Goal: Contribute content: Contribute content

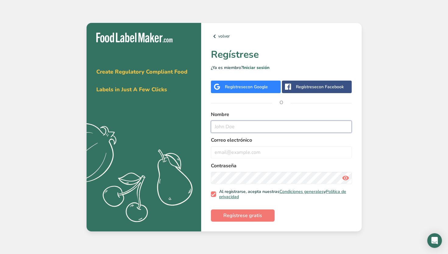
click at [256, 126] on input "text" at bounding box center [281, 126] width 141 height 12
type input "Diego"
type input "[EMAIL_ADDRESS][DOMAIN_NAME]"
click at [267, 171] on div "Contraseña" at bounding box center [281, 173] width 141 height 22
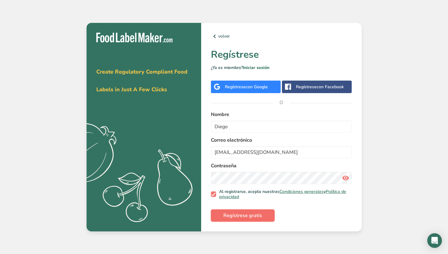
click at [238, 220] on button "Regístrese gratis" at bounding box center [243, 215] width 64 height 12
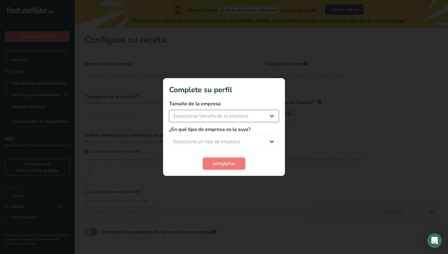
click at [229, 114] on select "Seleccionar tamaño de la empresa Menos de 10 empleados De 10 a 50 empleados De …" at bounding box center [224, 116] width 110 height 12
select select "1"
click at [233, 139] on select "Seleccione un tipo de empresa Fabricante de alimentos envasados Restaurante y c…" at bounding box center [224, 141] width 110 height 12
select select "8"
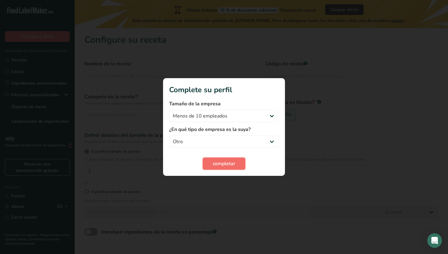
click at [222, 163] on span "completar" at bounding box center [224, 163] width 23 height 7
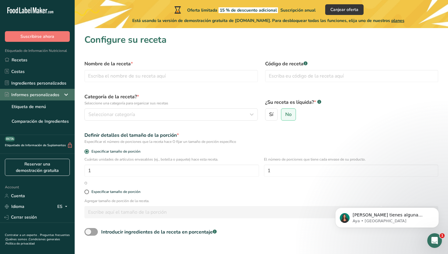
click at [65, 95] on icon at bounding box center [66, 94] width 7 height 11
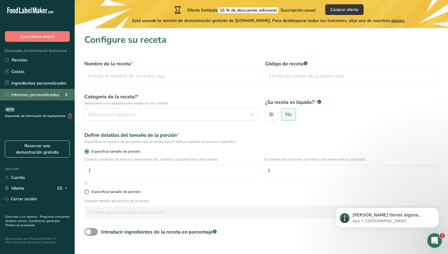
click at [65, 95] on icon at bounding box center [66, 94] width 7 height 11
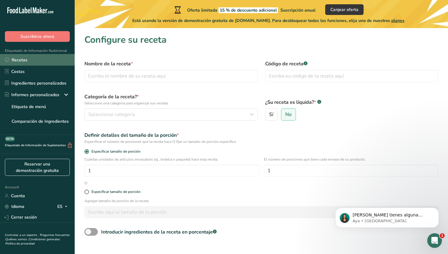
click at [19, 61] on link "Recetas" at bounding box center [37, 60] width 75 height 12
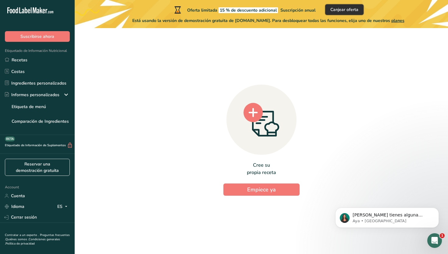
click at [344, 9] on span "Canjear oferta" at bounding box center [345, 9] width 28 height 6
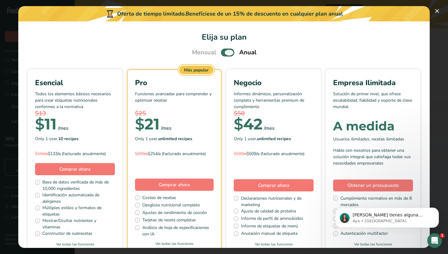
click at [226, 56] on span "Pick Your Pricing Plan Modal" at bounding box center [227, 52] width 13 height 8
click at [225, 55] on input "Pick Your Pricing Plan Modal" at bounding box center [223, 53] width 4 height 4
checkbox input "false"
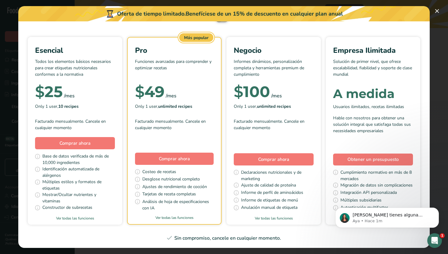
scroll to position [37, 0]
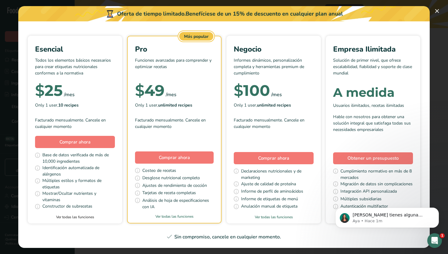
click at [80, 218] on link "Ver todas las funciones" at bounding box center [75, 216] width 95 height 5
click at [439, 10] on button "Pick Your Pricing Plan Modal" at bounding box center [437, 11] width 10 height 10
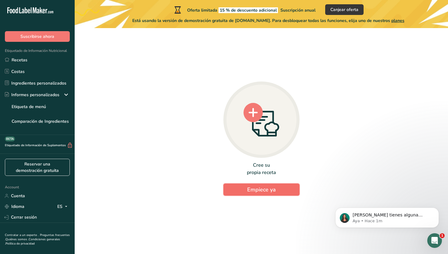
click at [267, 189] on span "Empiece ya" at bounding box center [261, 189] width 29 height 7
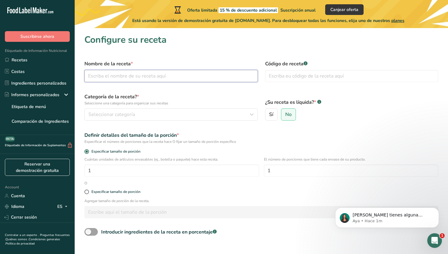
click at [146, 76] on input "text" at bounding box center [171, 76] width 174 height 12
type input "Cookie Monstah"
click at [196, 98] on label "Categoría de la receta? * Seleccione una categoría para organizar sus recetas" at bounding box center [171, 99] width 174 height 13
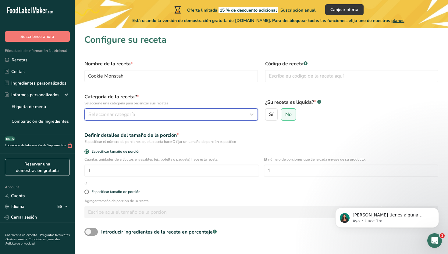
click at [155, 116] on div "Seleccionar categoría" at bounding box center [169, 114] width 162 height 7
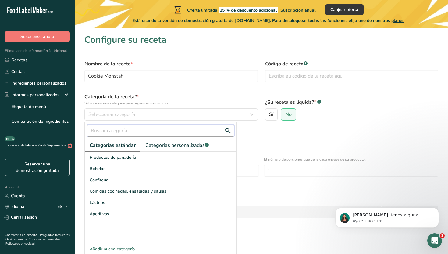
click at [136, 131] on input "text" at bounding box center [160, 130] width 147 height 12
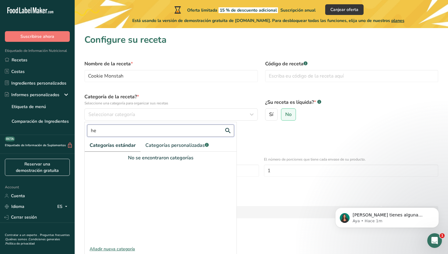
type input "h"
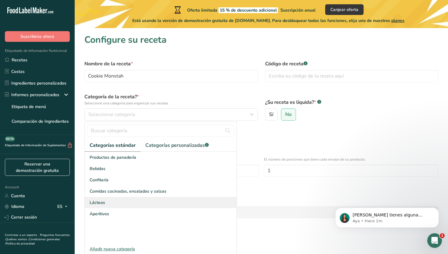
click at [102, 202] on span "Lácteos" at bounding box center [98, 202] width 16 height 6
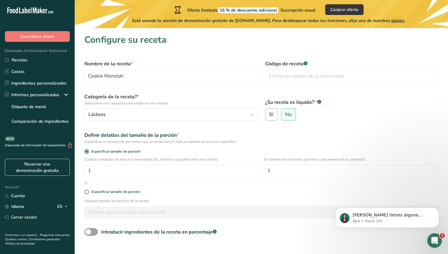
click at [274, 118] on label "Sí" at bounding box center [271, 114] width 13 height 12
click at [270, 116] on input "Sí" at bounding box center [268, 115] width 4 height 4
radio input "true"
radio input "false"
select select "22"
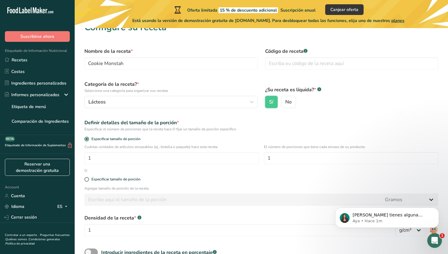
scroll to position [17, 0]
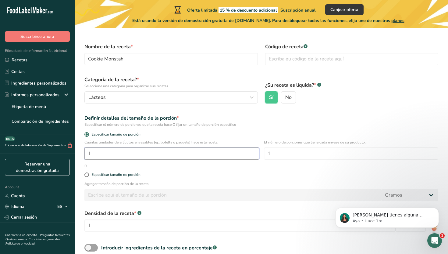
click at [127, 152] on input "1" at bounding box center [171, 153] width 175 height 12
type input "100"
click at [302, 156] on input "1" at bounding box center [351, 153] width 175 height 12
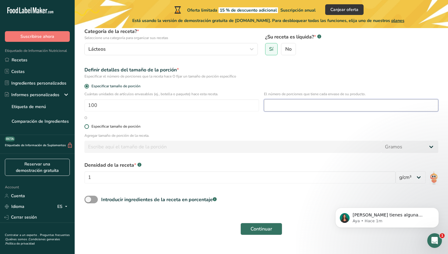
scroll to position [66, 0]
type input "3"
click at [88, 126] on span at bounding box center [86, 126] width 5 height 5
click at [88, 126] on input "Especificar tamaño de porción" at bounding box center [86, 126] width 4 height 4
radio input "true"
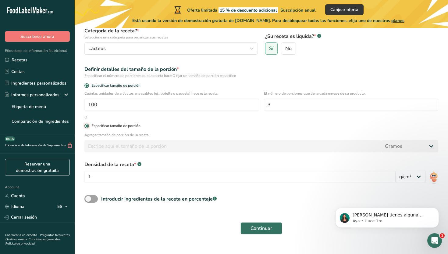
radio input "false"
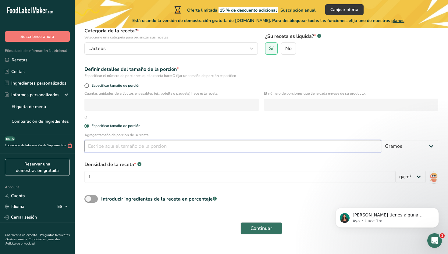
click at [124, 148] on input "number" at bounding box center [232, 146] width 297 height 12
click at [417, 149] on select "Gramos kg mg mcg libras onza [GEOGRAPHIC_DATA] mL onza líquida [GEOGRAPHIC_DATA…" at bounding box center [409, 146] width 57 height 12
click at [418, 144] on select "Gramos kg mg mcg libras onza [GEOGRAPHIC_DATA] mL onza líquida [GEOGRAPHIC_DATA…" at bounding box center [409, 146] width 57 height 12
select select "17"
click at [280, 148] on input "number" at bounding box center [232, 146] width 297 height 12
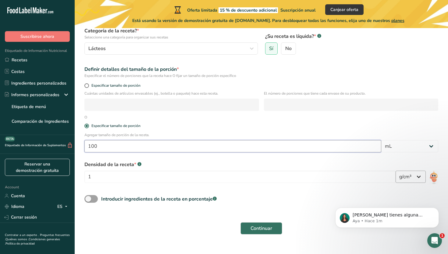
type input "100"
click at [422, 176] on select "lb/pie³ g/cm³" at bounding box center [411, 176] width 30 height 12
click at [264, 177] on input "1" at bounding box center [239, 176] width 311 height 12
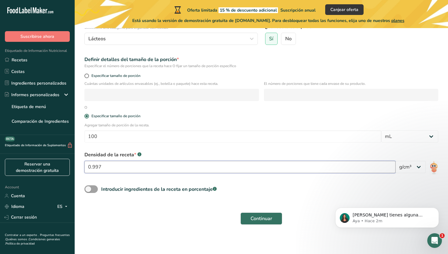
click at [340, 169] on input "0.997" at bounding box center [239, 167] width 311 height 12
type input "0.6"
click at [198, 219] on div "Continuar" at bounding box center [261, 219] width 361 height 20
click at [93, 189] on span at bounding box center [90, 189] width 13 height 8
click at [88, 189] on input "Introducir ingredientes de la receta en porcentaje .a-a{fill:#347362;}.b-a{fill…" at bounding box center [86, 189] width 4 height 4
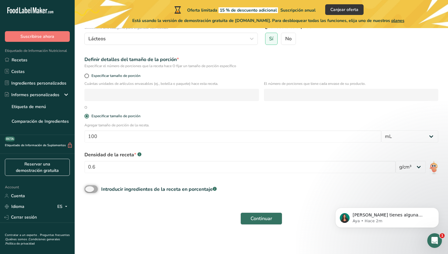
checkbox input "true"
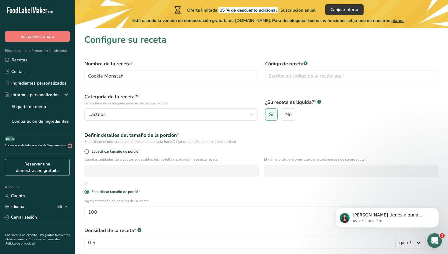
scroll to position [102, 0]
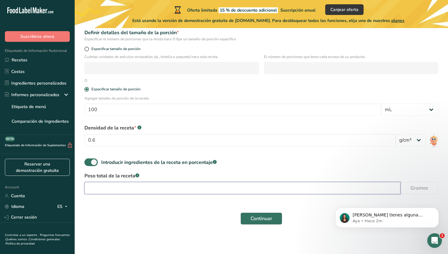
click at [217, 192] on input "number" at bounding box center [242, 188] width 316 height 12
type input "300"
click at [257, 218] on span "Continuar" at bounding box center [262, 218] width 22 height 7
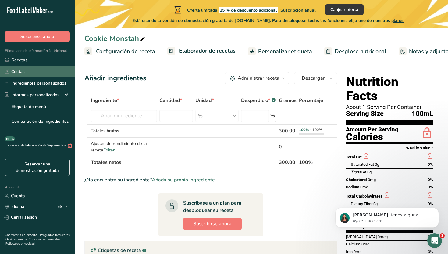
click at [23, 71] on link "Costas" at bounding box center [37, 72] width 75 height 12
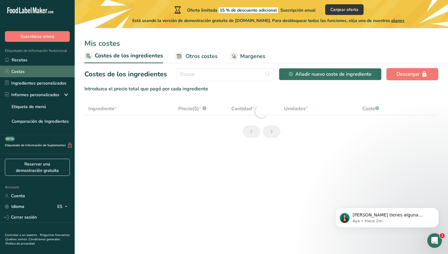
select select "1"
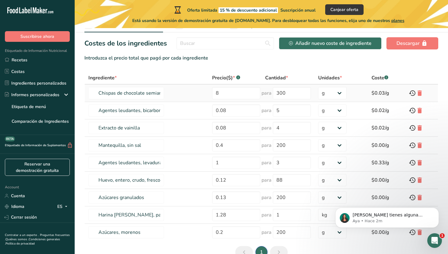
scroll to position [29, 0]
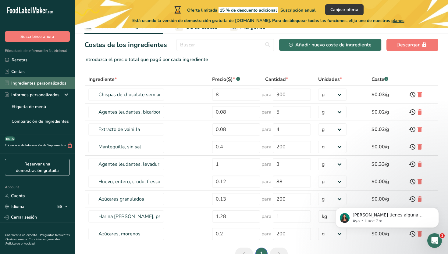
click at [35, 85] on link "Ingredientes personalizados" at bounding box center [37, 83] width 75 height 12
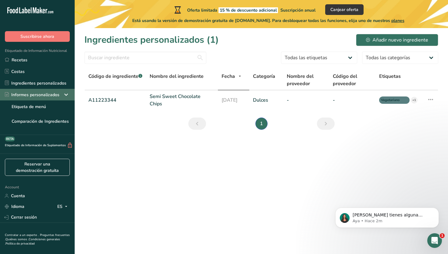
click at [59, 96] on div "Informes personalizados" at bounding box center [37, 95] width 75 height 12
